Goal: Navigation & Orientation: Find specific page/section

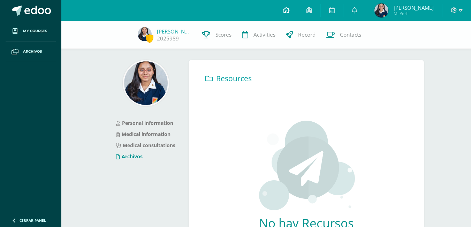
click at [290, 13] on span at bounding box center [286, 11] width 7 height 8
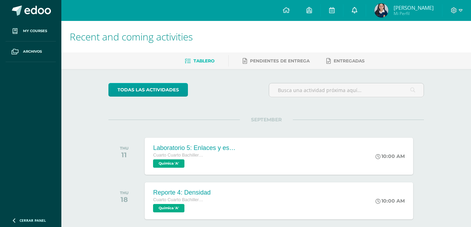
click at [358, 9] on icon at bounding box center [355, 10] width 6 height 6
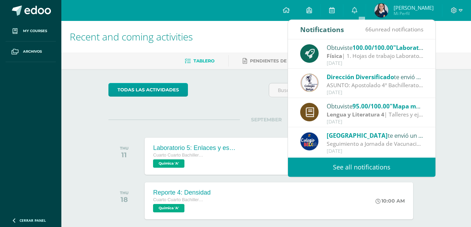
click at [273, 33] on h1 "Recent and coming activities" at bounding box center [266, 37] width 393 height 32
